Goal: Task Accomplishment & Management: Use online tool/utility

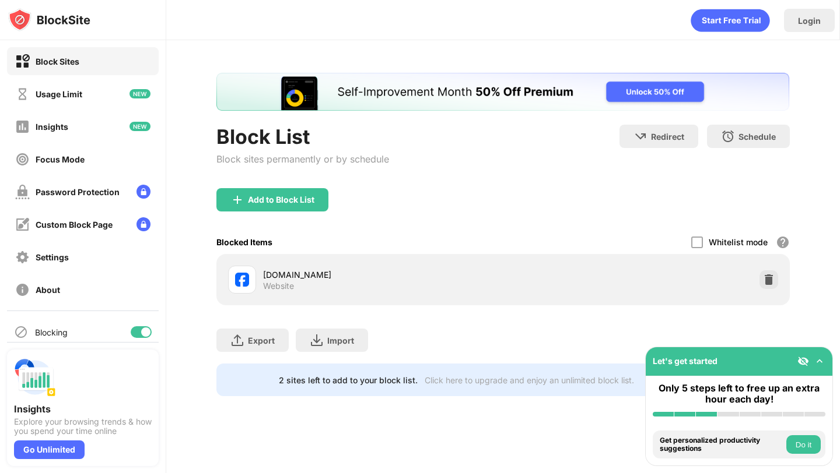
click at [771, 276] on img at bounding box center [769, 280] width 12 height 12
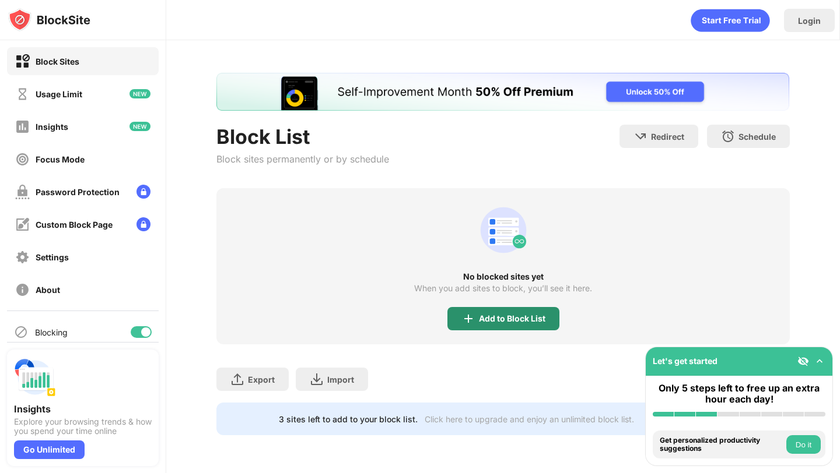
click at [500, 314] on div "Add to Block List" at bounding box center [512, 318] width 66 height 9
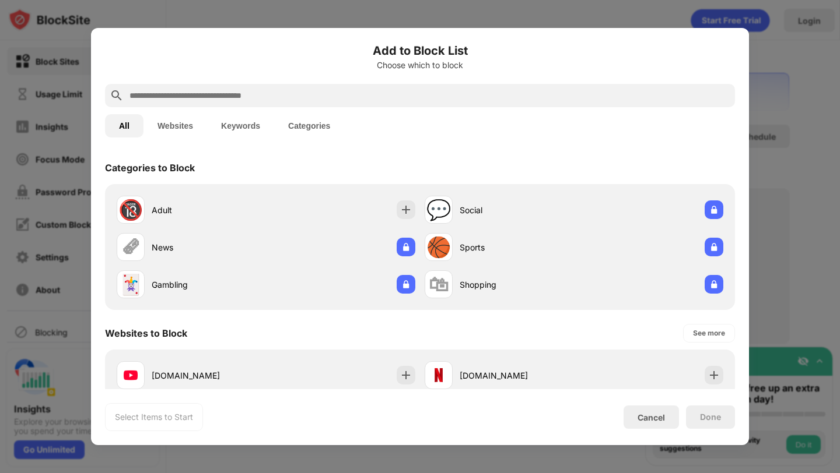
click at [392, 97] on input "text" at bounding box center [429, 96] width 602 height 14
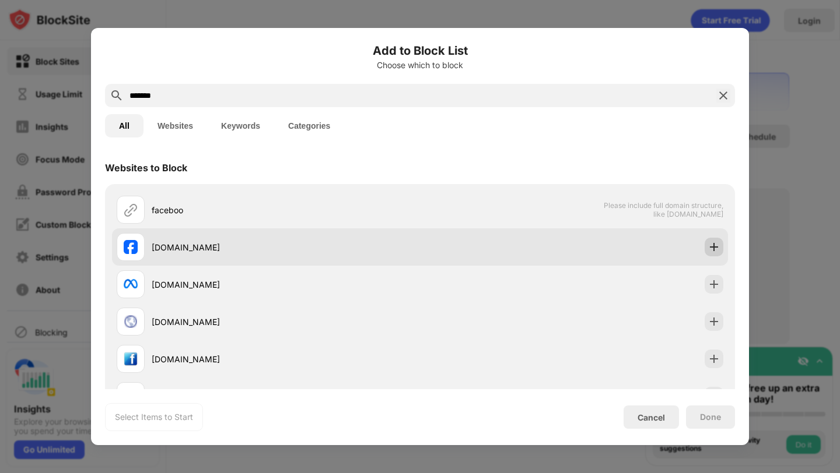
type input "*******"
click at [713, 246] on img at bounding box center [714, 247] width 12 height 12
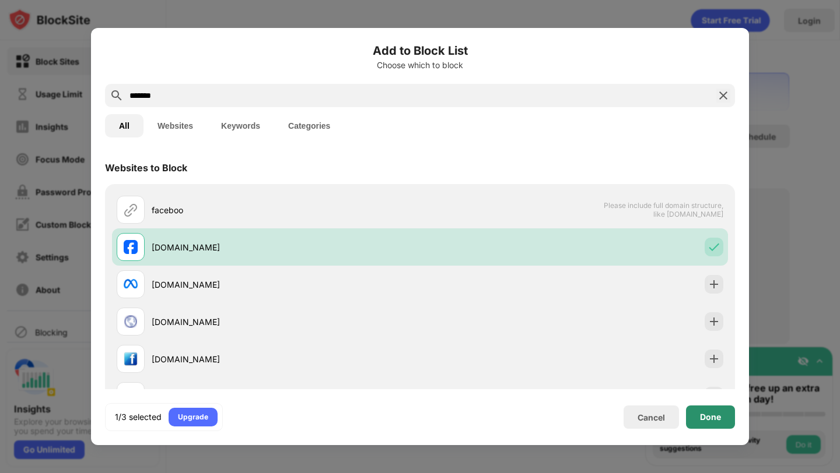
click at [712, 429] on div "Done" at bounding box center [710, 417] width 49 height 23
